Goal: Task Accomplishment & Management: Manage account settings

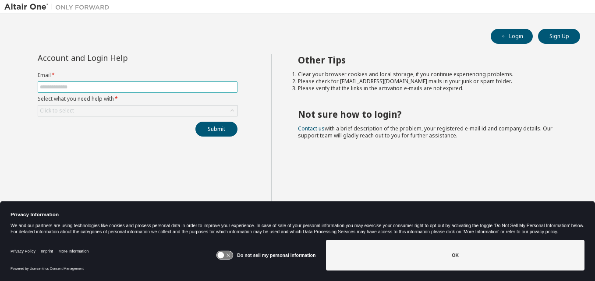
click at [53, 83] on span at bounding box center [138, 86] width 200 height 11
click at [53, 87] on input "text" at bounding box center [137, 87] width 195 height 7
type input "**********"
click at [68, 108] on div "Click to select" at bounding box center [57, 110] width 34 height 7
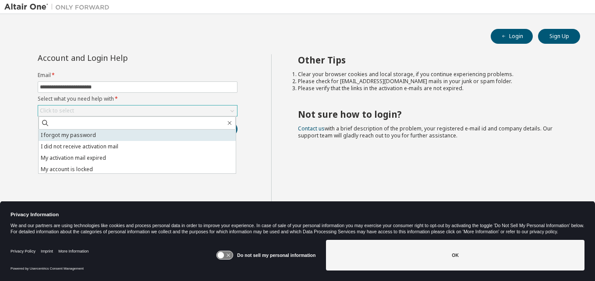
click at [74, 130] on li "I forgot my password" at bounding box center [137, 135] width 197 height 11
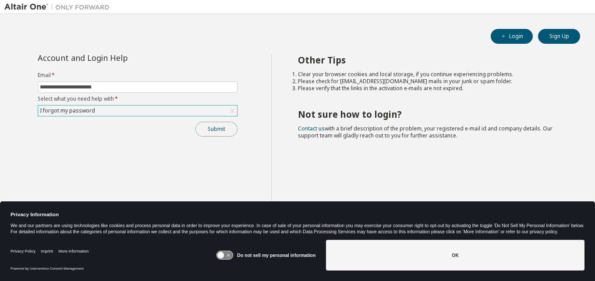
click at [204, 128] on button "Submit" at bounding box center [216, 129] width 42 height 15
click at [220, 129] on button "Submit" at bounding box center [216, 129] width 42 height 15
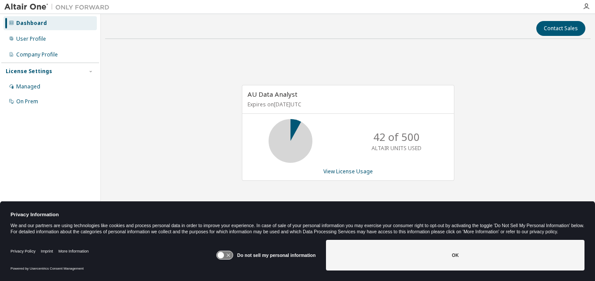
click at [584, 208] on div "Privacy Information We and our partners are using technologies like cookies and…" at bounding box center [297, 218] width 595 height 35
click at [581, 206] on div "Privacy Information We and our partners are using technologies like cookies and…" at bounding box center [297, 218] width 595 height 35
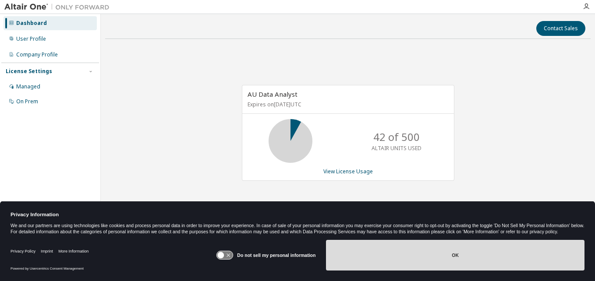
click at [413, 253] on button "OK" at bounding box center [455, 255] width 258 height 31
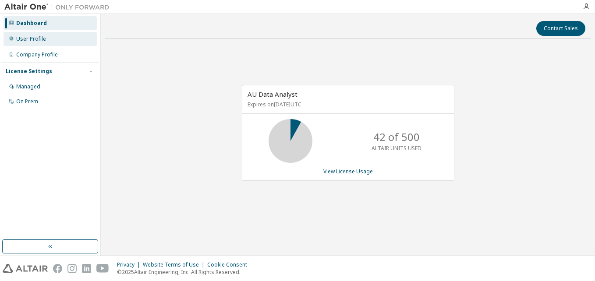
click at [32, 41] on div "User Profile" at bounding box center [31, 38] width 30 height 7
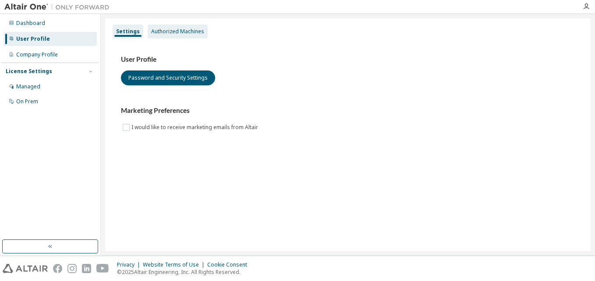
click at [166, 33] on div "Authorized Machines" at bounding box center [177, 31] width 53 height 7
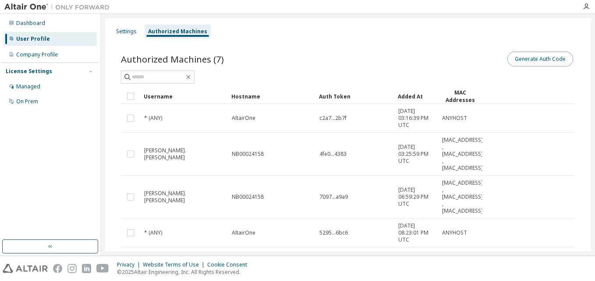
click at [544, 56] on button "Generate Auth Code" at bounding box center [540, 59] width 66 height 15
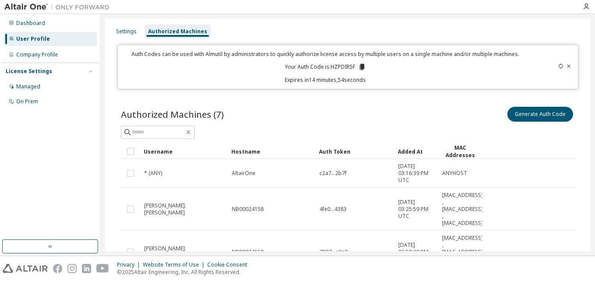
click at [360, 67] on icon at bounding box center [362, 67] width 5 height 6
